Goal: Register for event/course

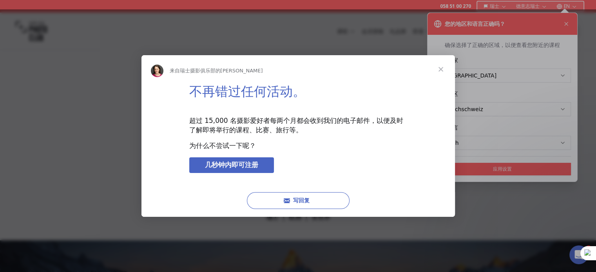
click at [442, 69] on span "关闭" at bounding box center [441, 69] width 28 height 28
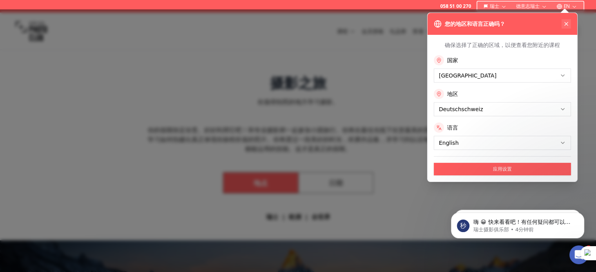
click at [564, 23] on icon at bounding box center [566, 24] width 6 height 6
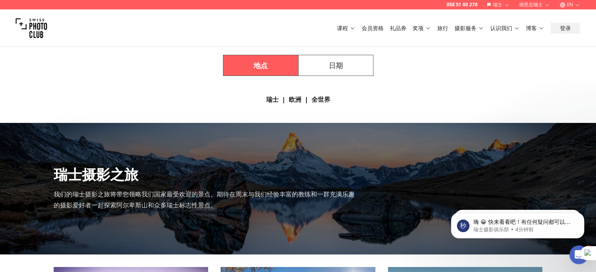
scroll to position [274, 0]
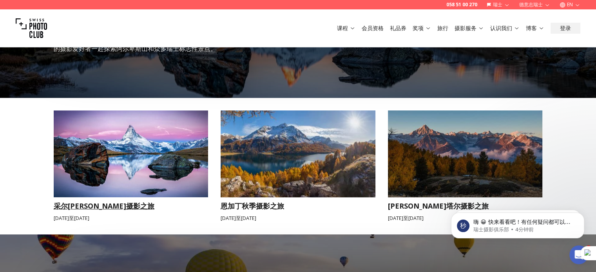
click at [164, 123] on img at bounding box center [131, 153] width 155 height 87
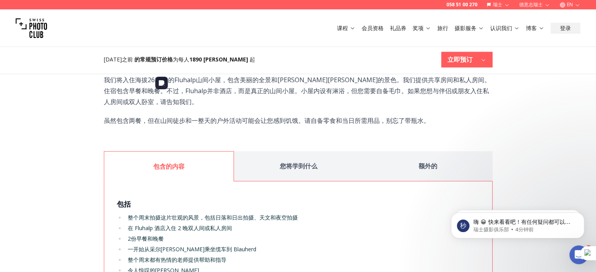
scroll to position [1097, 0]
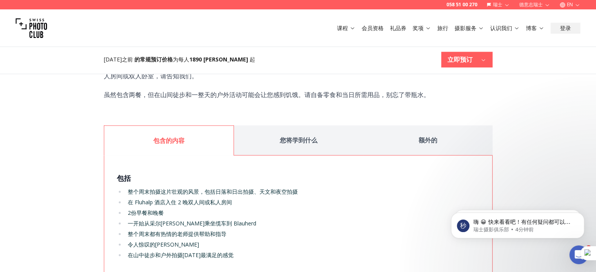
click at [280, 125] on button "您将学到什么" at bounding box center [298, 140] width 129 height 30
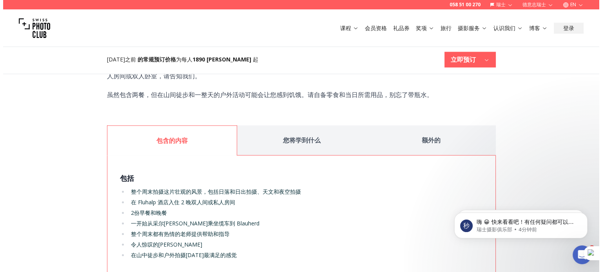
scroll to position [0, 0]
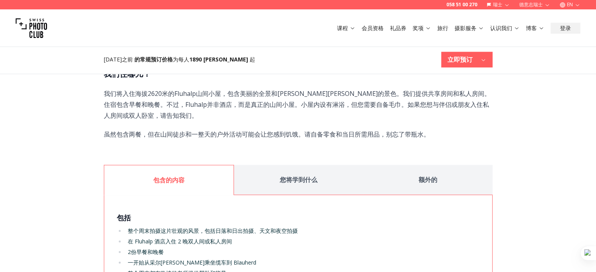
scroll to position [1068, 0]
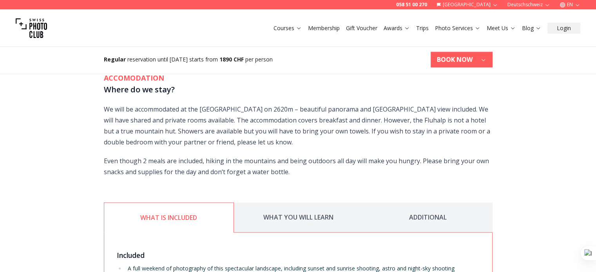
click at [324, 202] on button "WHAT YOU WILL LEARN" at bounding box center [298, 217] width 129 height 30
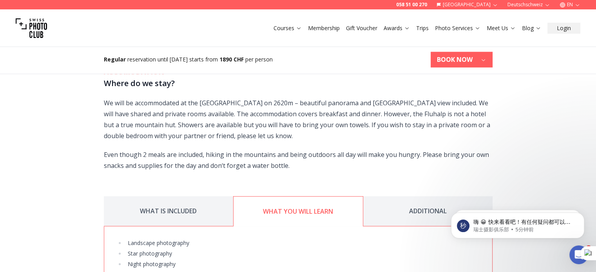
scroll to position [1086, 0]
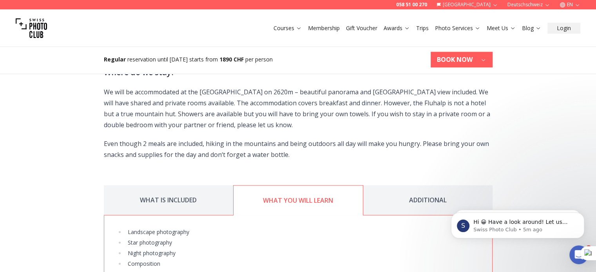
click at [438, 185] on button "ADDITIONAL" at bounding box center [427, 200] width 129 height 30
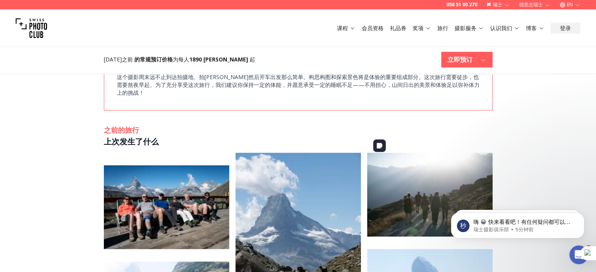
scroll to position [1349, 0]
